Goal: Find specific page/section: Find specific page/section

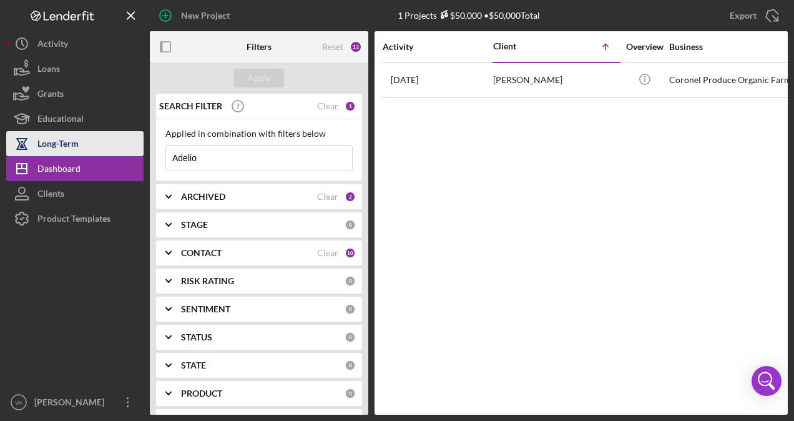
click at [41, 154] on div "Long-Term" at bounding box center [57, 145] width 41 height 28
